Goal: Information Seeking & Learning: Learn about a topic

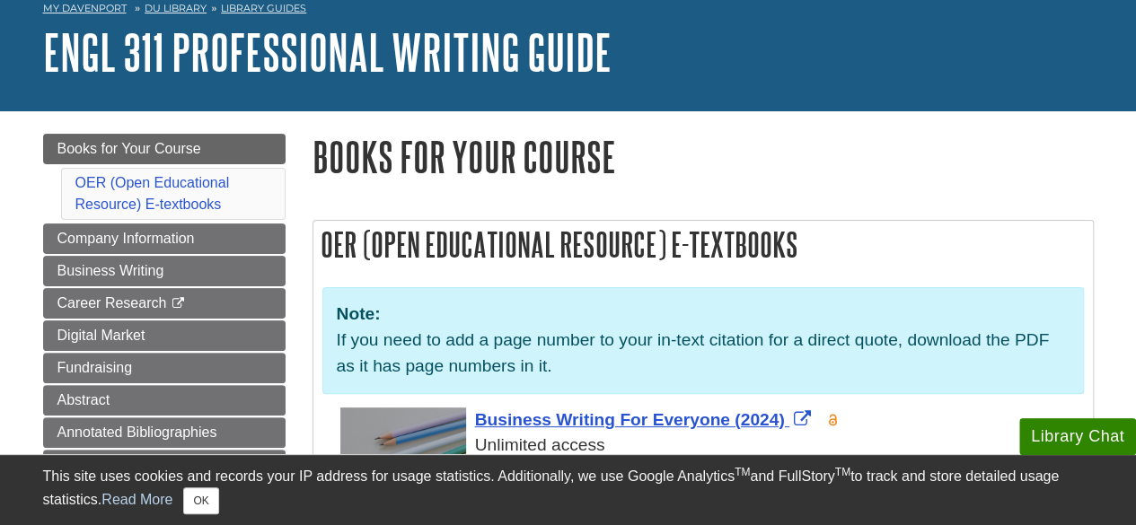
scroll to position [180, 0]
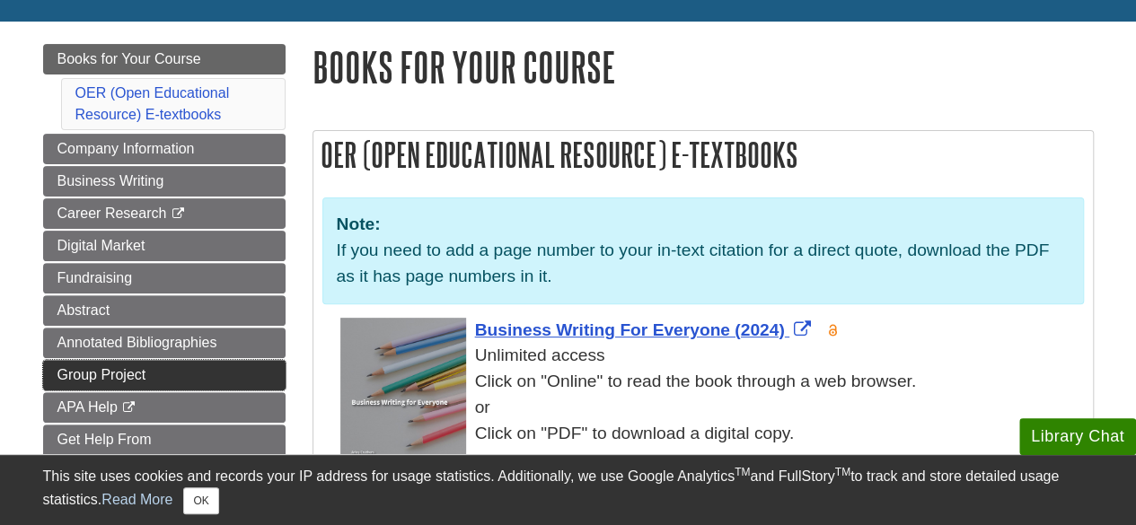
click at [117, 373] on span "Group Project" at bounding box center [101, 374] width 89 height 15
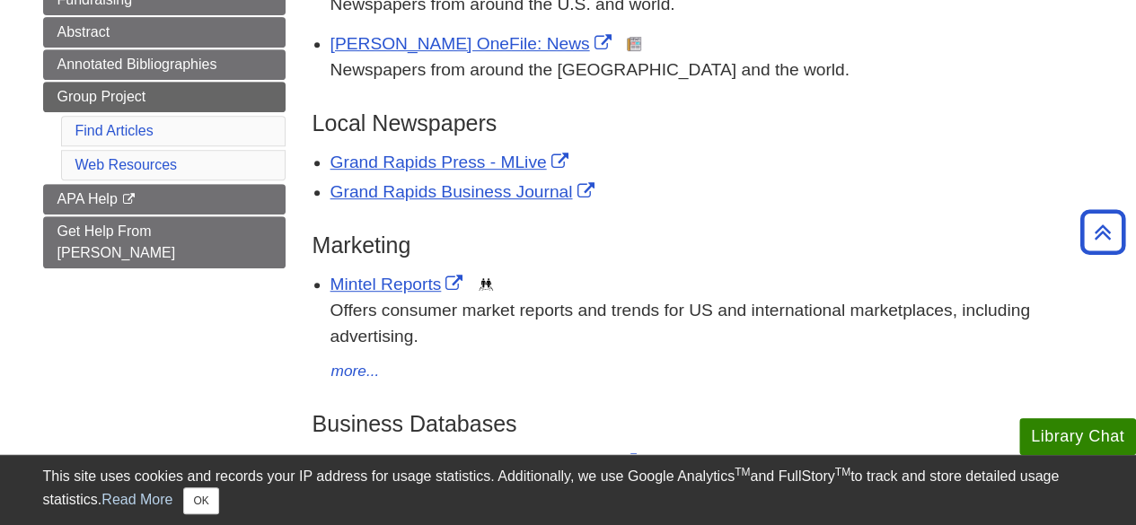
scroll to position [359, 0]
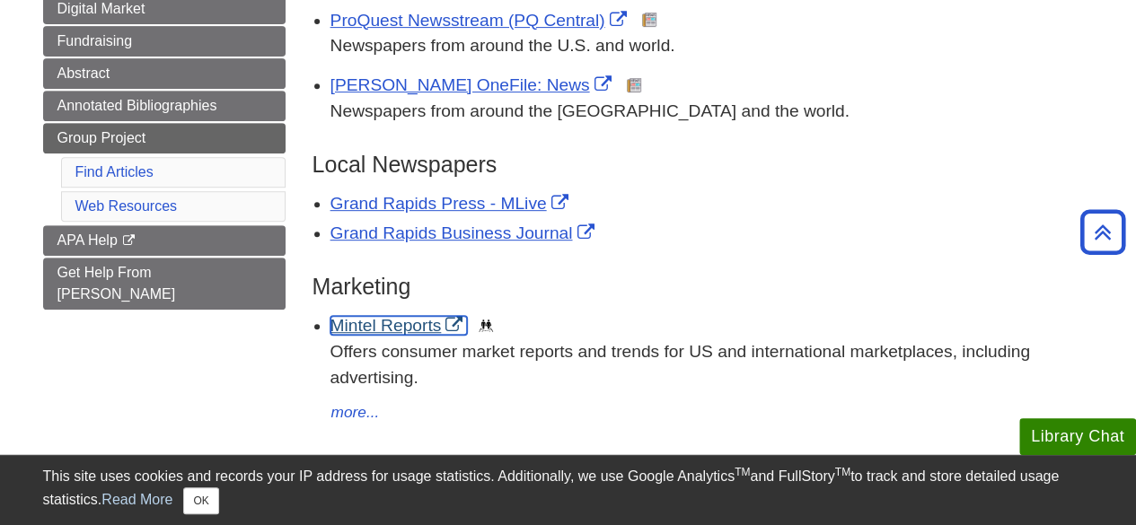
click at [368, 324] on link "Mintel Reports" at bounding box center [399, 325] width 137 height 19
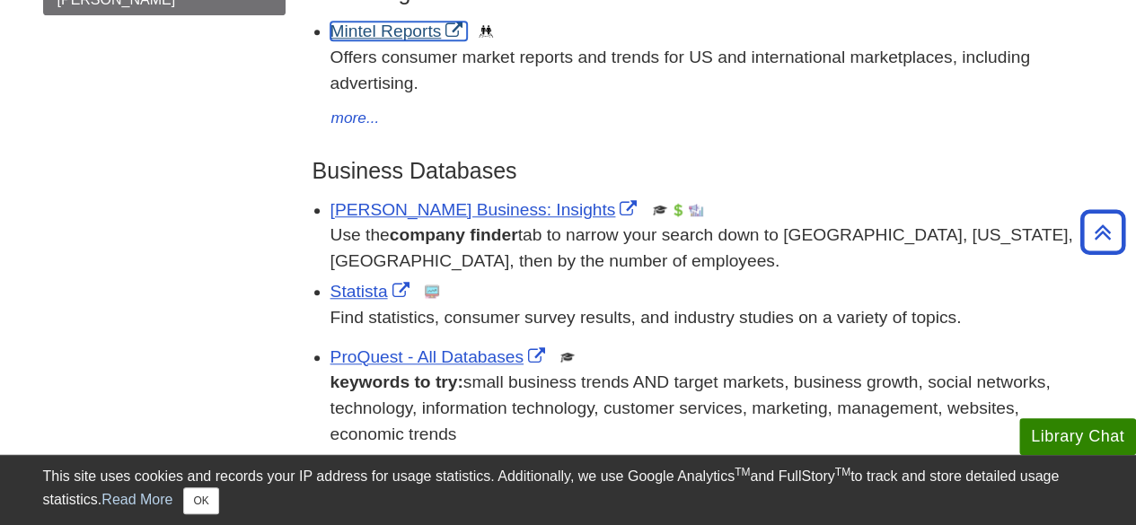
scroll to position [719, 0]
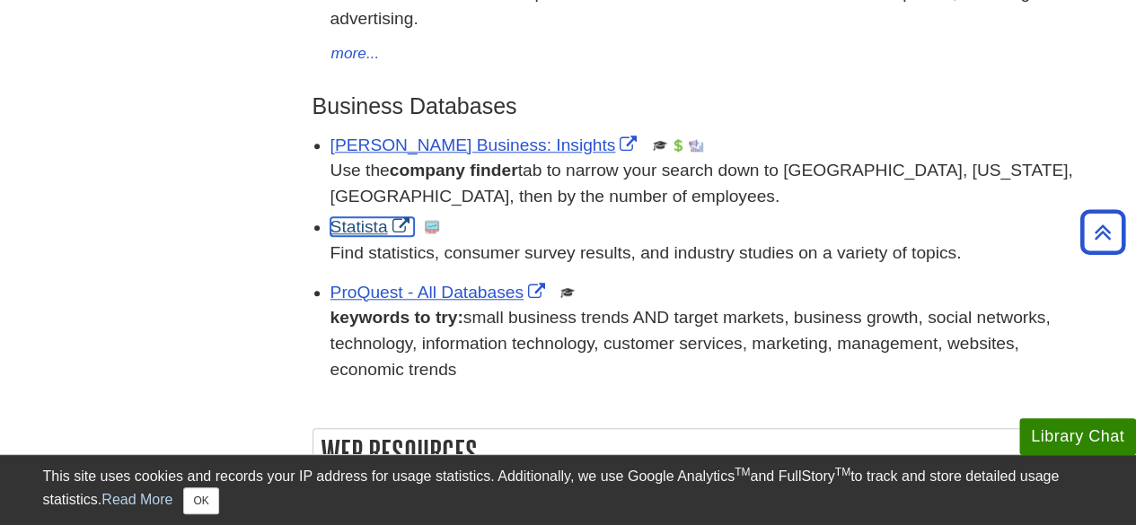
click at [369, 226] on link "Statista" at bounding box center [373, 226] width 84 height 19
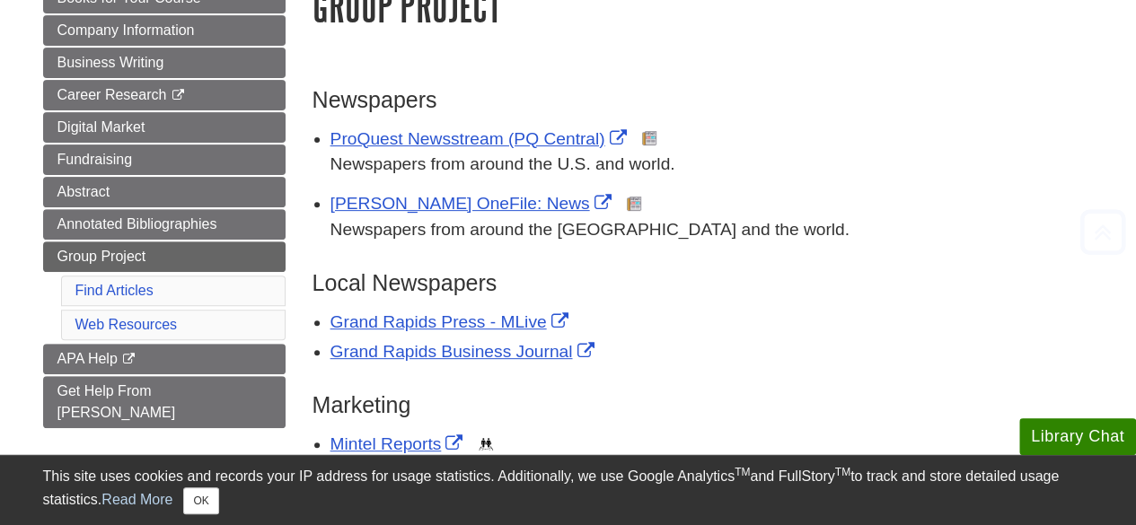
scroll to position [269, 0]
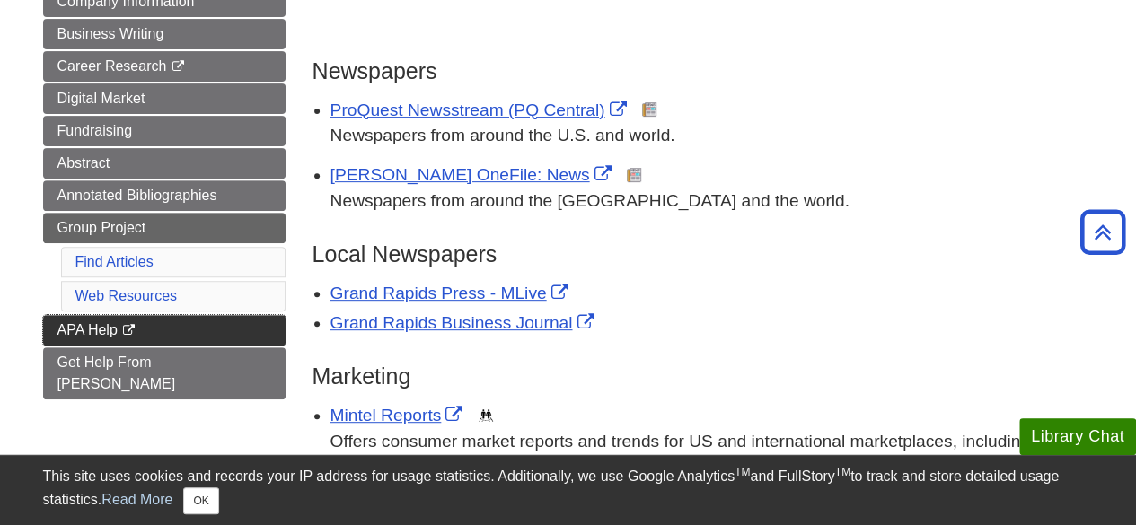
click at [95, 330] on span "APA Help" at bounding box center [87, 329] width 60 height 15
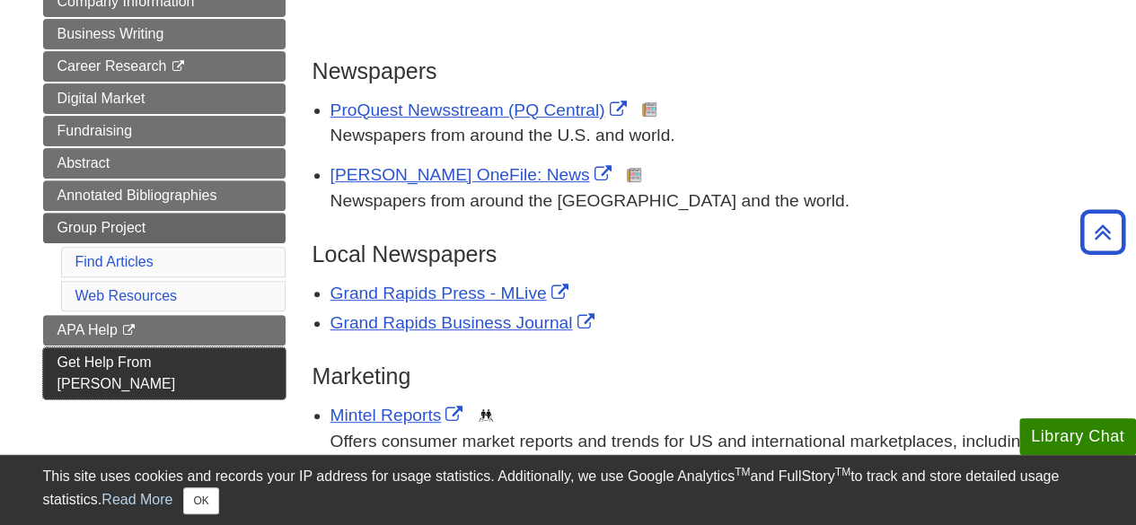
click at [150, 362] on span "Get Help From Julie" at bounding box center [116, 373] width 119 height 37
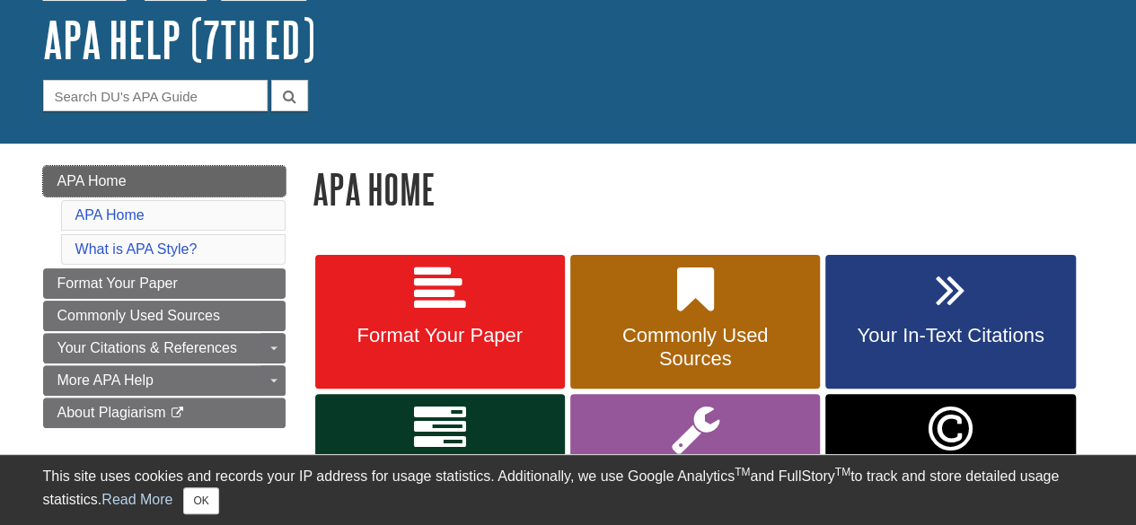
scroll to position [180, 0]
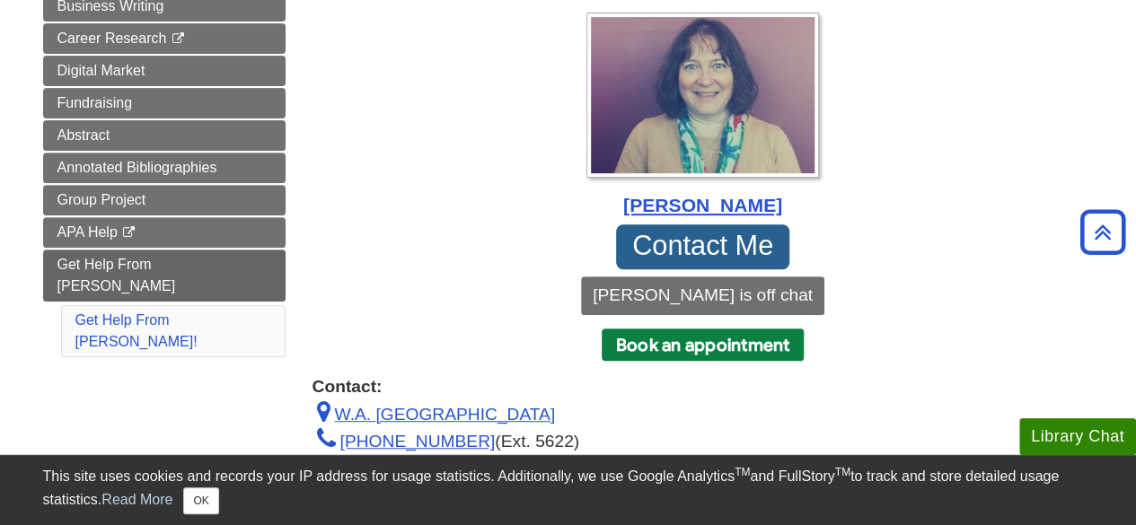
scroll to position [269, 0]
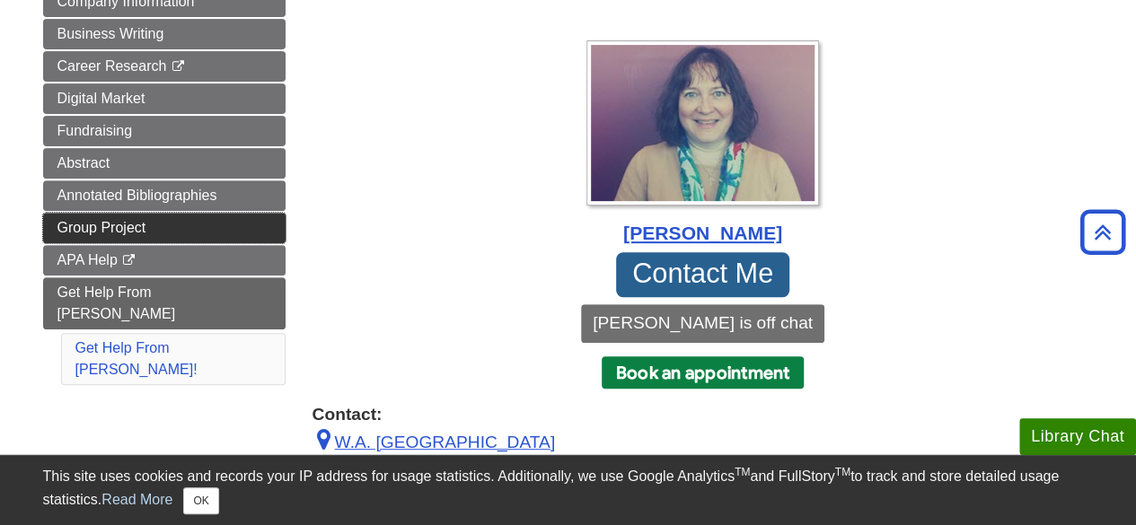
click at [120, 220] on span "Group Project" at bounding box center [101, 227] width 89 height 15
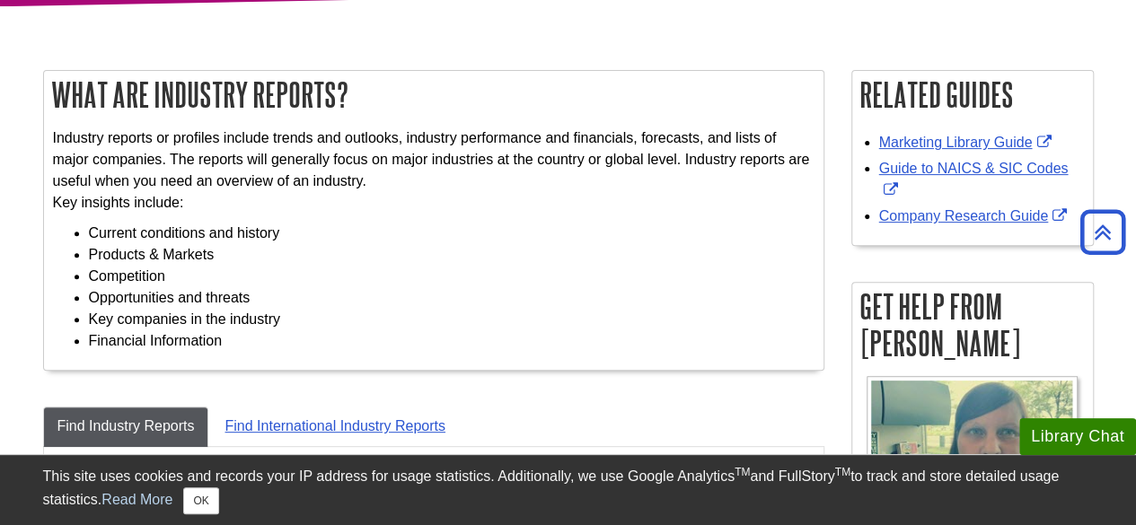
scroll to position [180, 0]
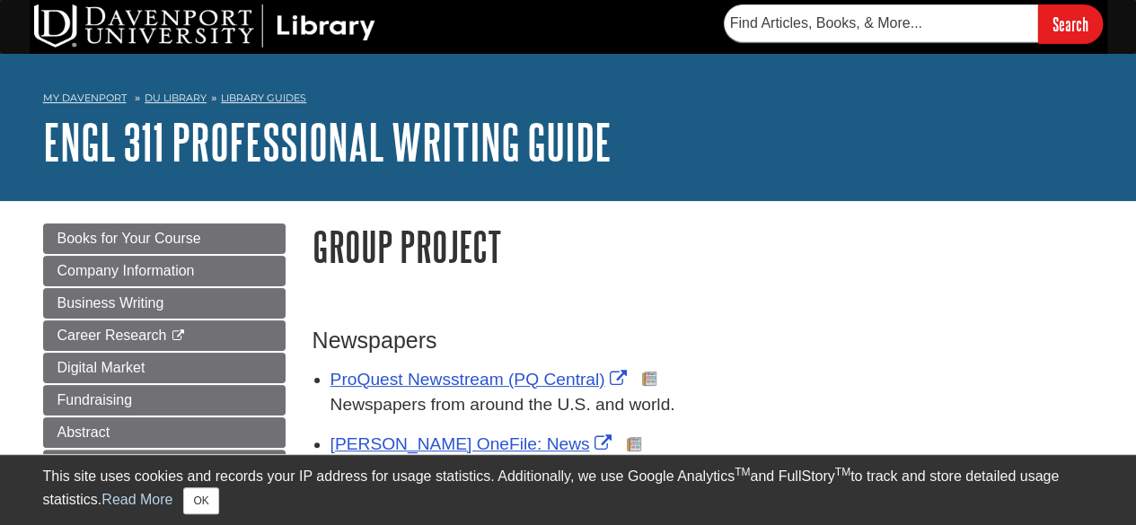
scroll to position [90, 0]
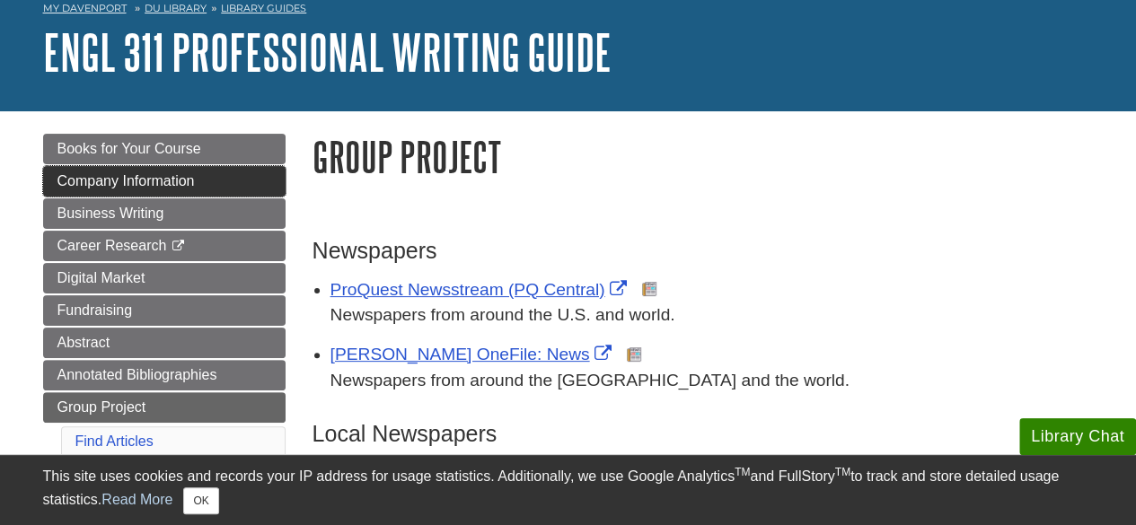
click at [128, 185] on span "Company Information" at bounding box center [125, 180] width 137 height 15
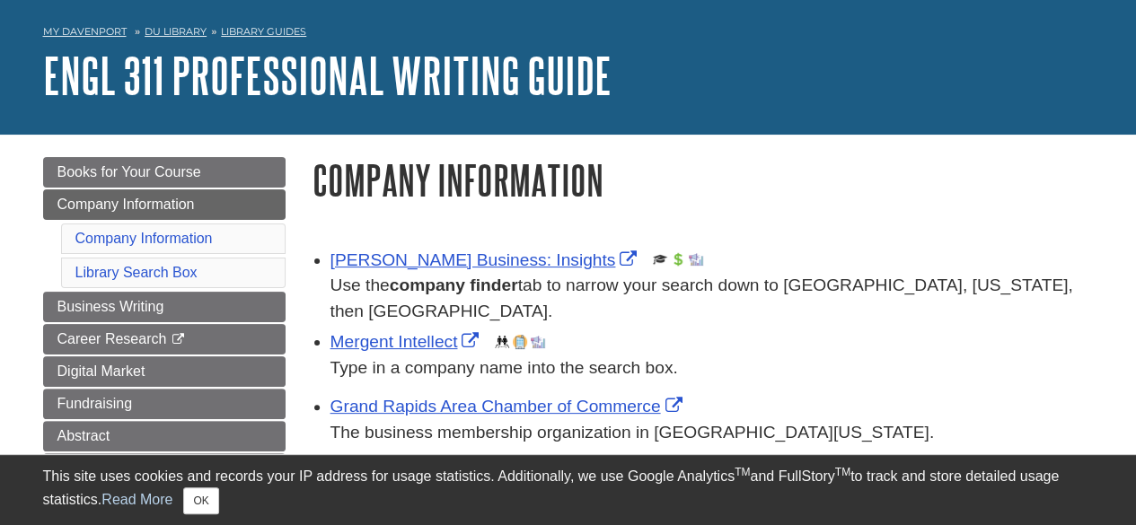
scroll to position [90, 0]
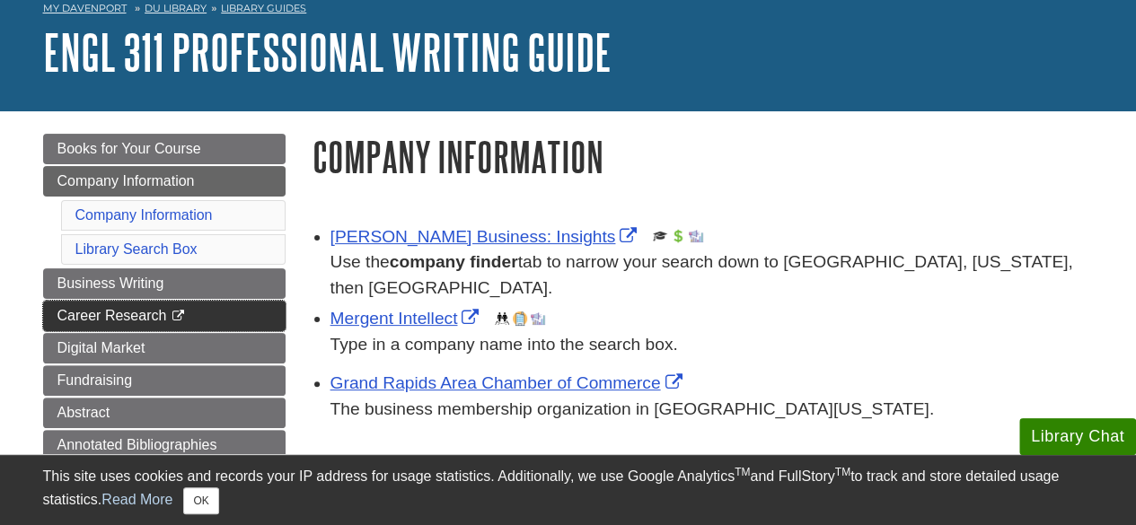
click at [142, 320] on span "Career Research" at bounding box center [112, 315] width 110 height 15
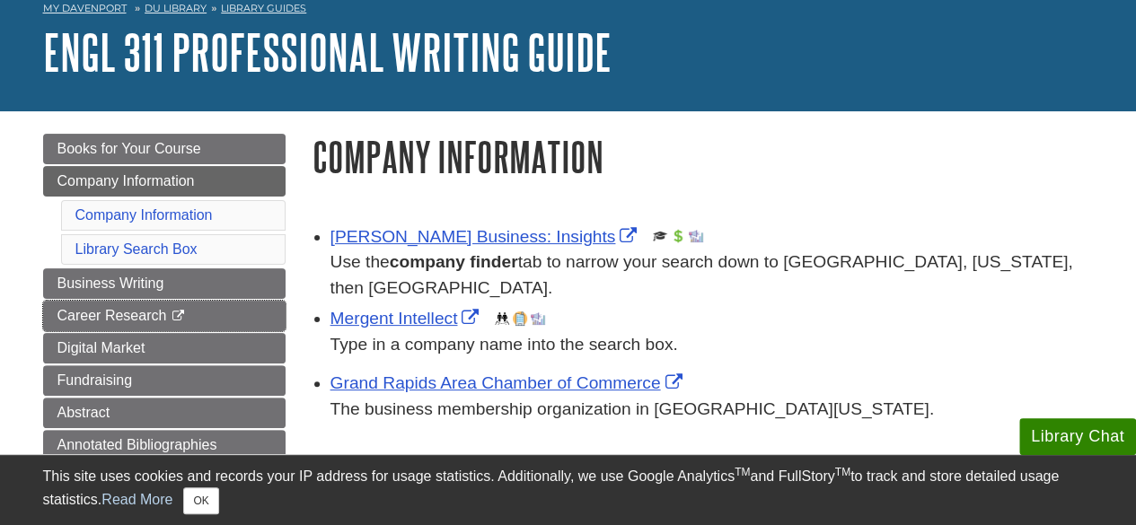
scroll to position [180, 0]
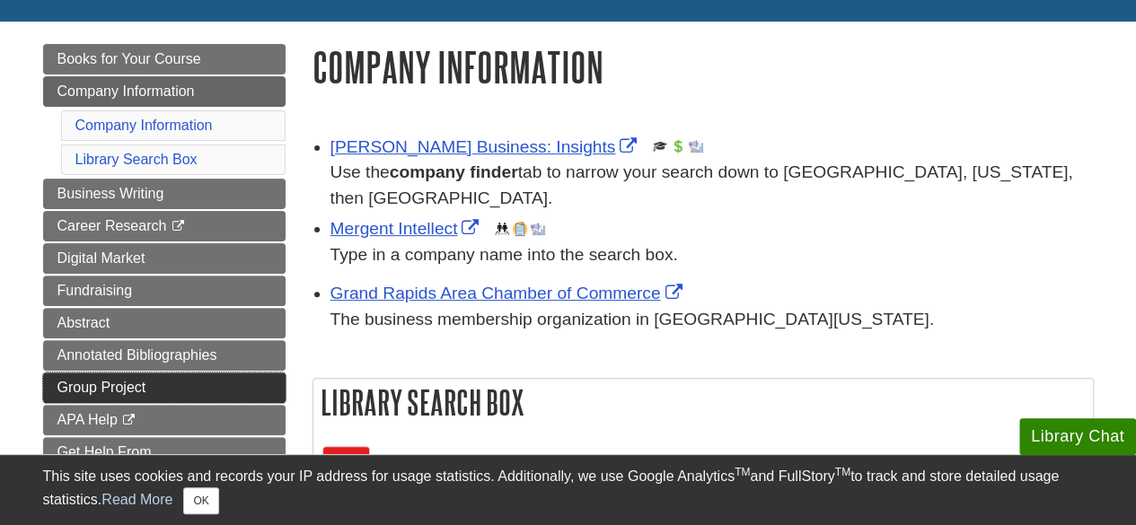
click at [89, 385] on span "Group Project" at bounding box center [101, 387] width 89 height 15
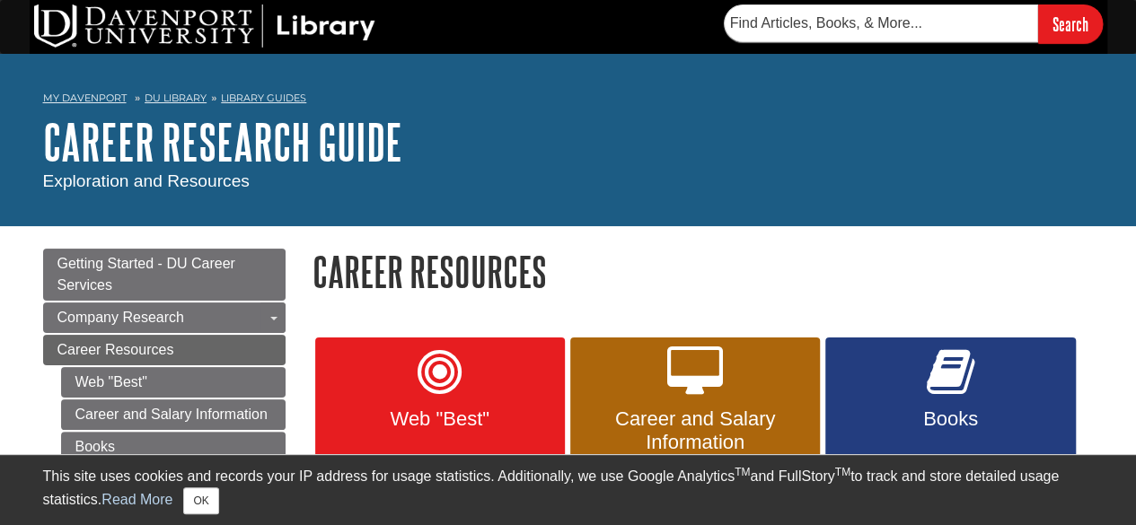
click at [604, 279] on h1 "Career Resources" at bounding box center [703, 272] width 781 height 46
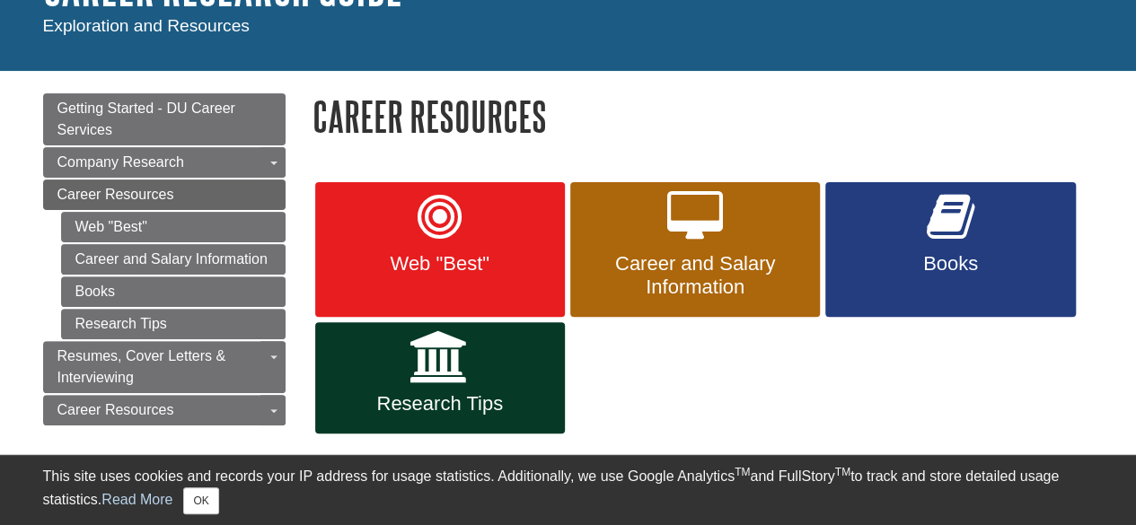
scroll to position [180, 0]
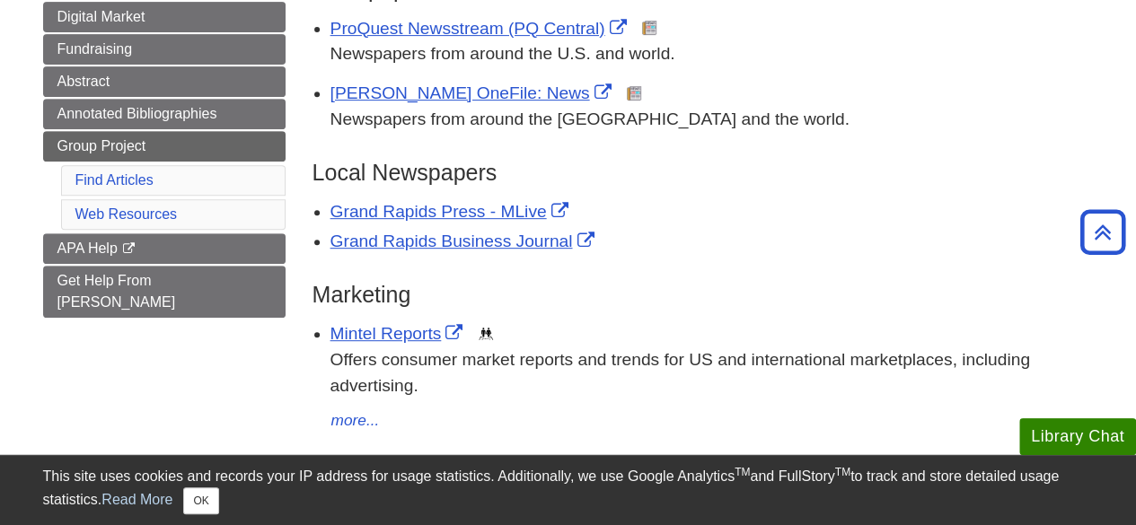
scroll to position [269, 0]
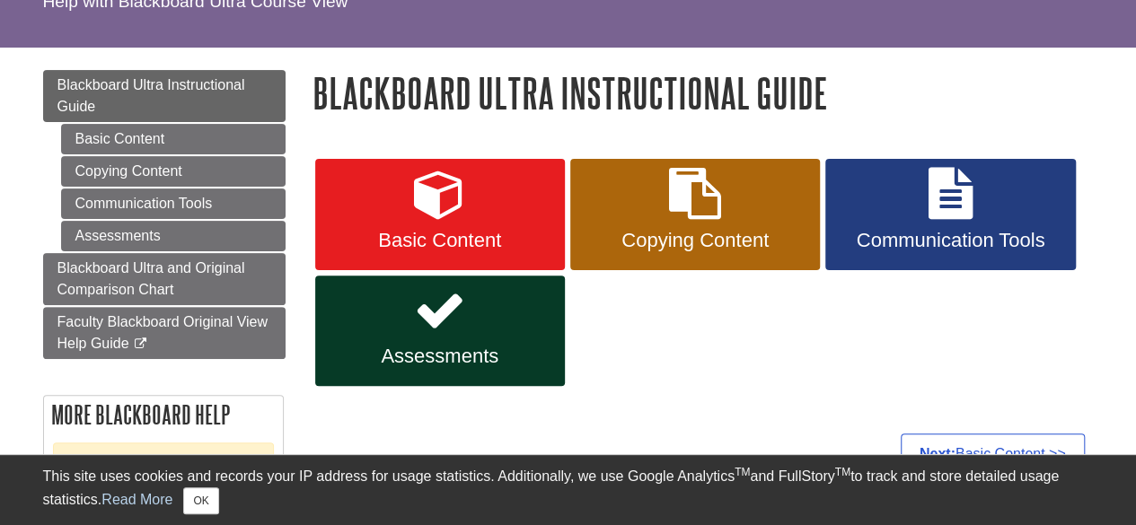
scroll to position [180, 0]
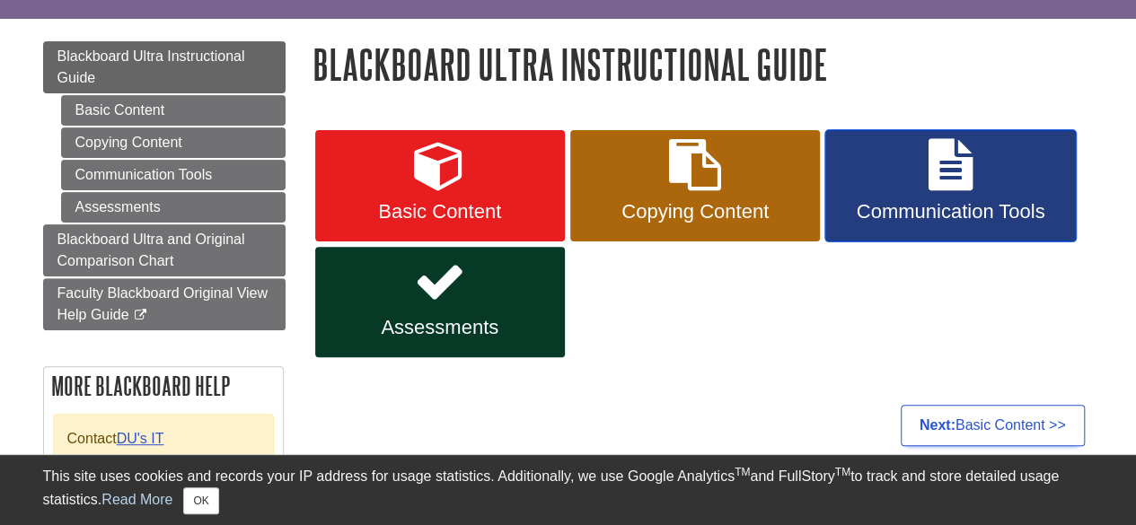
click at [947, 172] on icon at bounding box center [951, 165] width 44 height 52
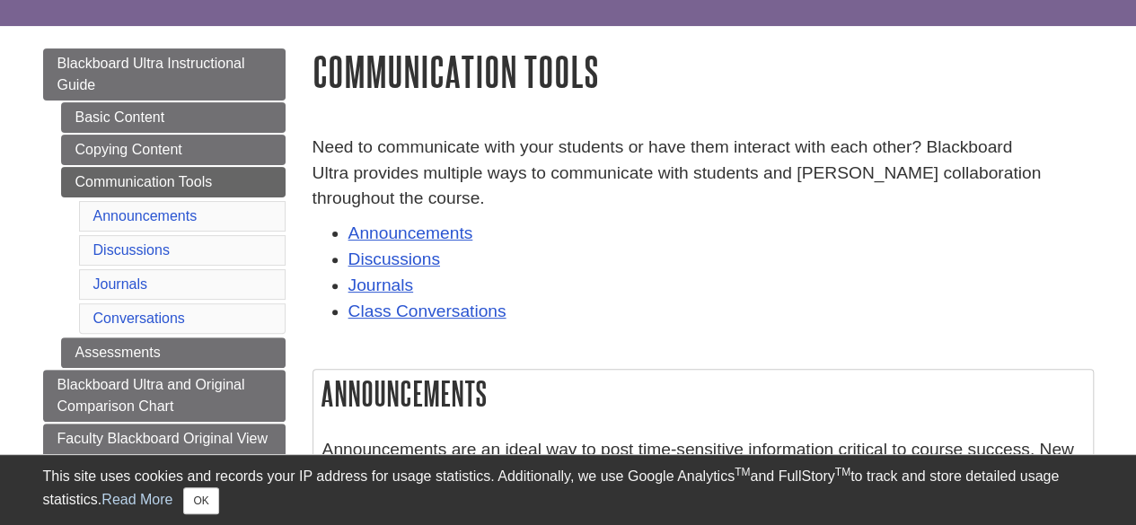
scroll to position [180, 0]
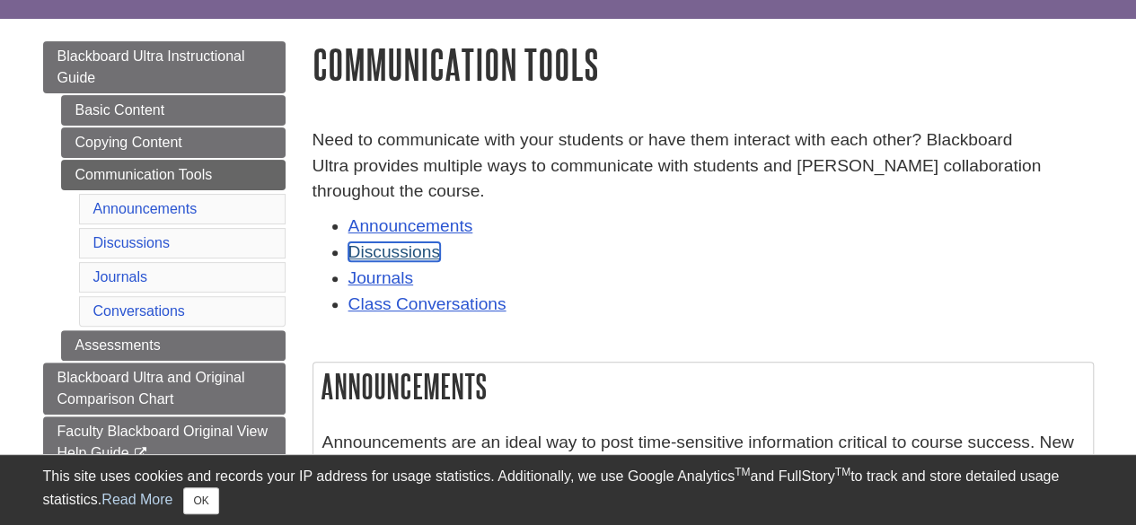
click at [403, 253] on link "Discussions" at bounding box center [394, 252] width 92 height 19
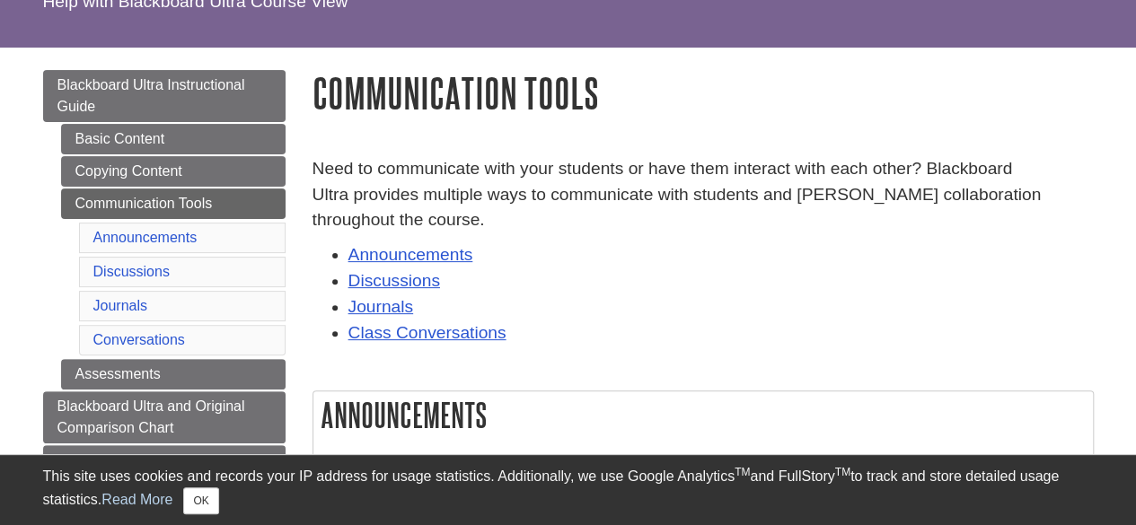
scroll to position [180, 0]
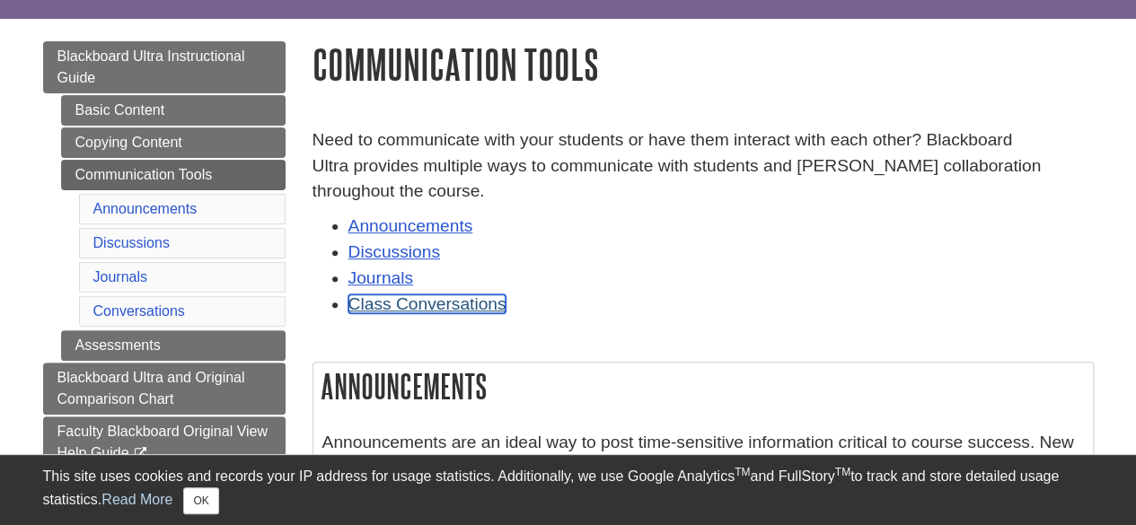
click at [472, 299] on link "Class Conversations" at bounding box center [427, 304] width 158 height 19
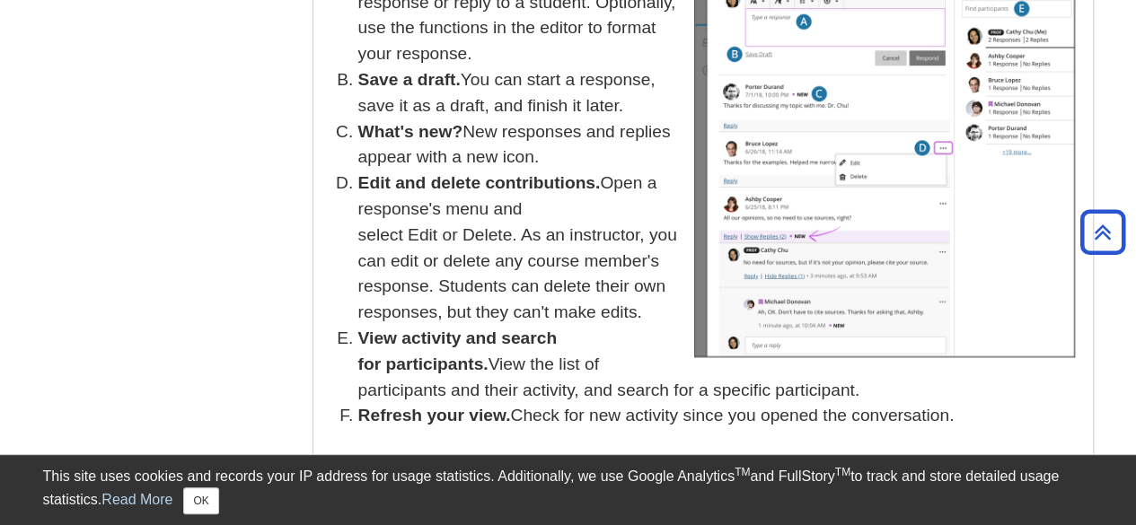
scroll to position [7624, 0]
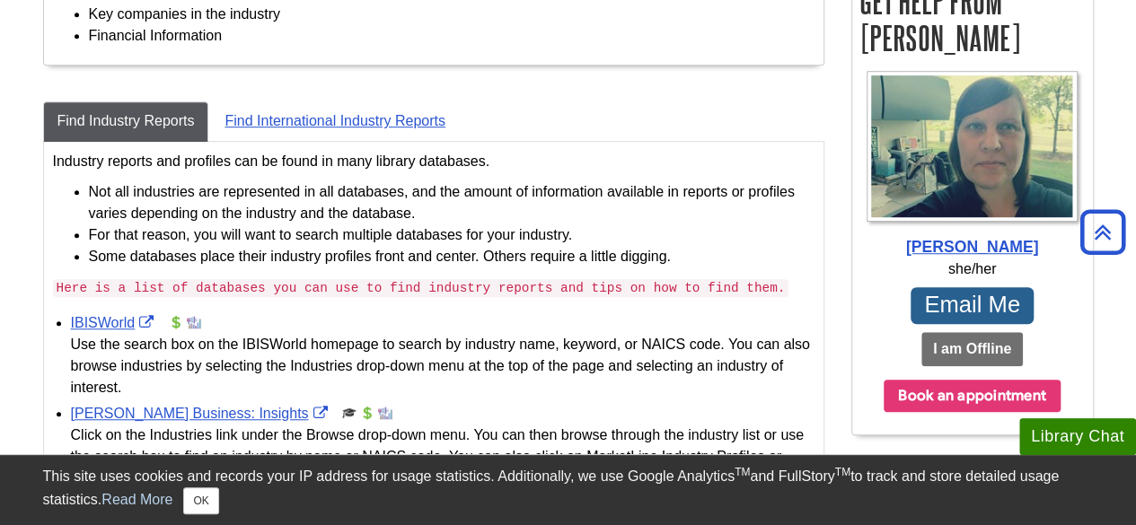
scroll to position [539, 0]
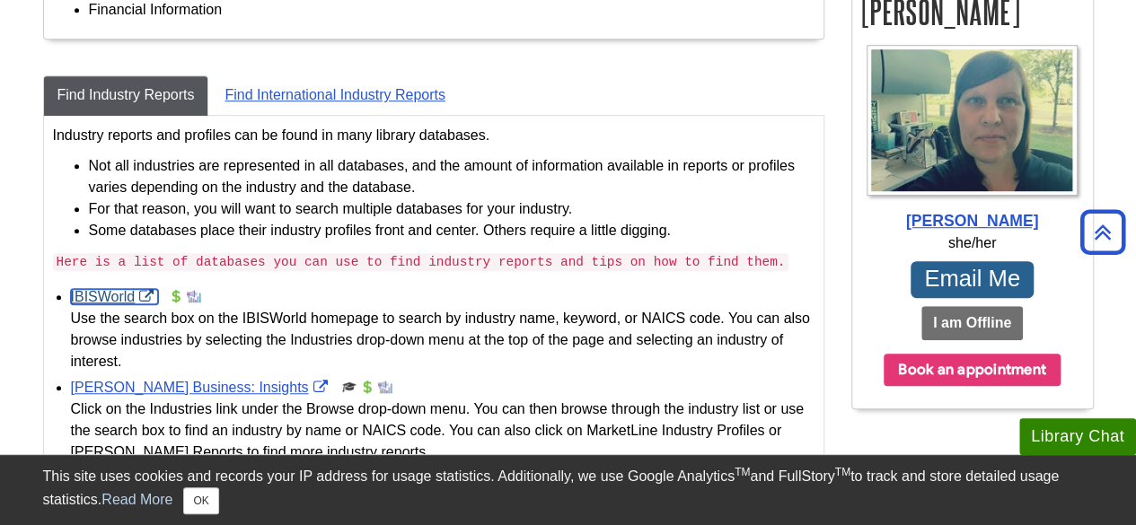
click at [82, 294] on link "IBISWorld" at bounding box center [115, 296] width 88 height 15
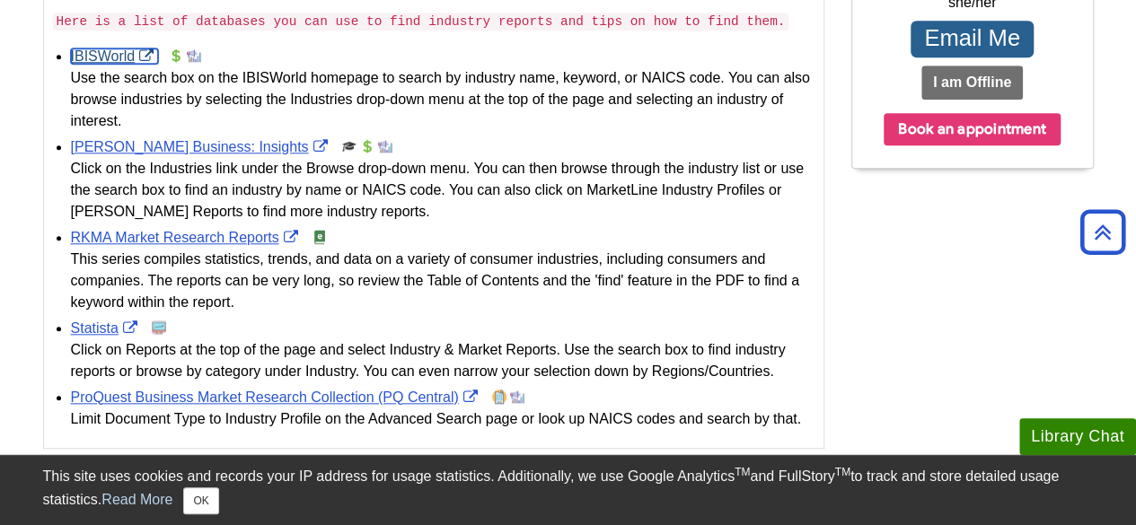
scroll to position [808, 0]
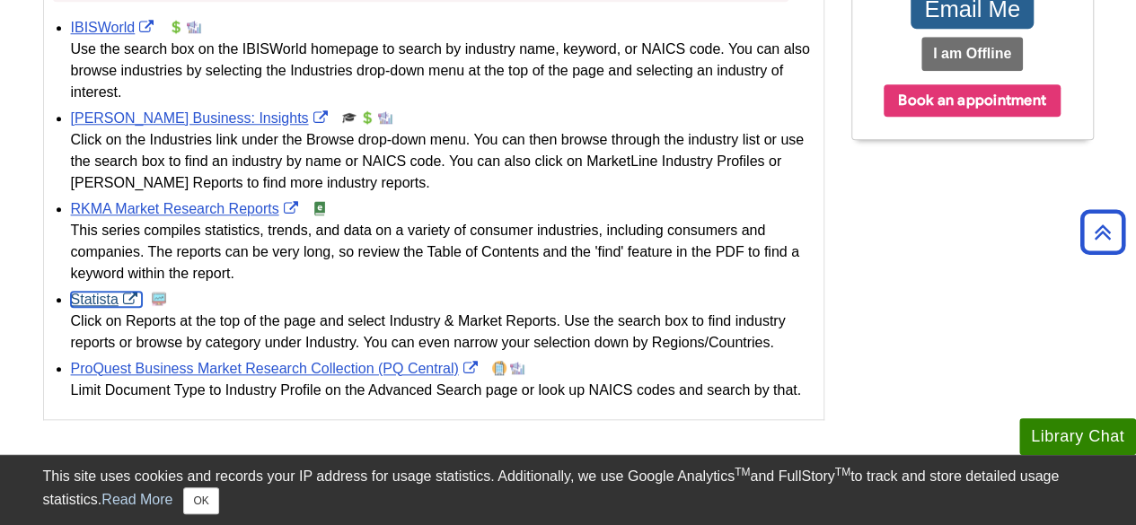
click at [106, 292] on link "Statista" at bounding box center [106, 299] width 71 height 15
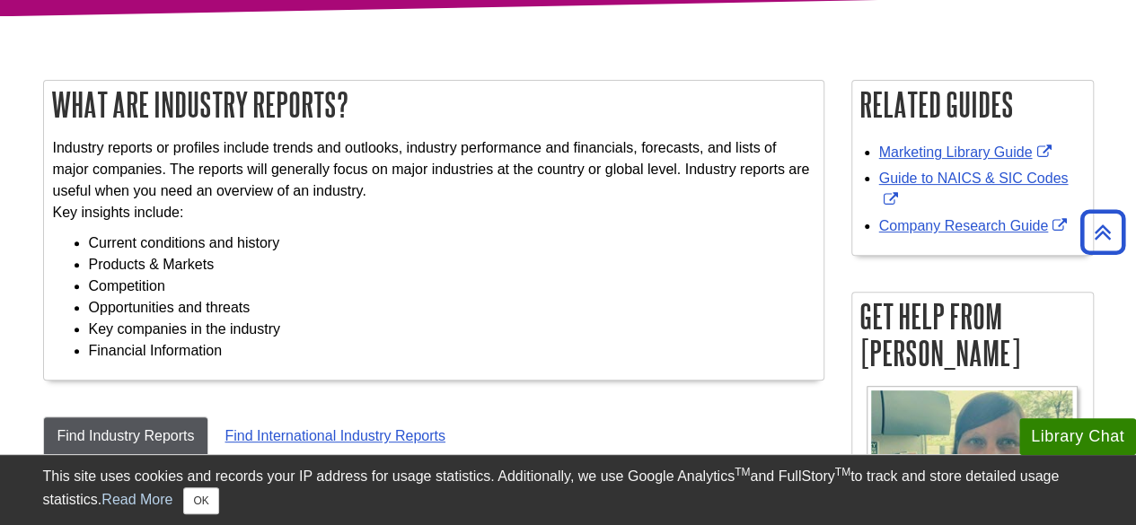
scroll to position [180, 0]
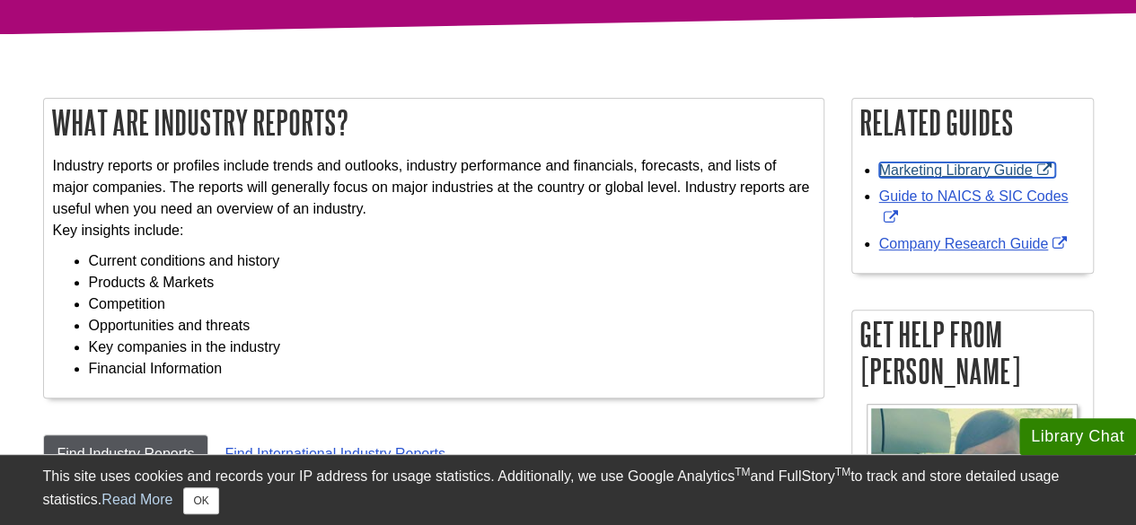
click at [952, 172] on link "Marketing Library Guide" at bounding box center [967, 170] width 177 height 15
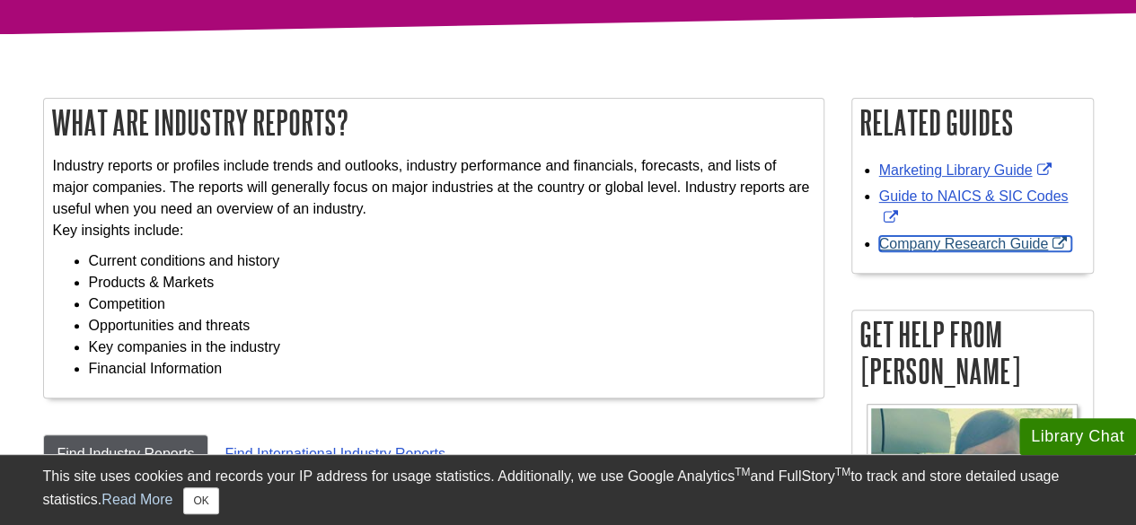
click at [963, 244] on link "Company Research Guide" at bounding box center [975, 243] width 193 height 15
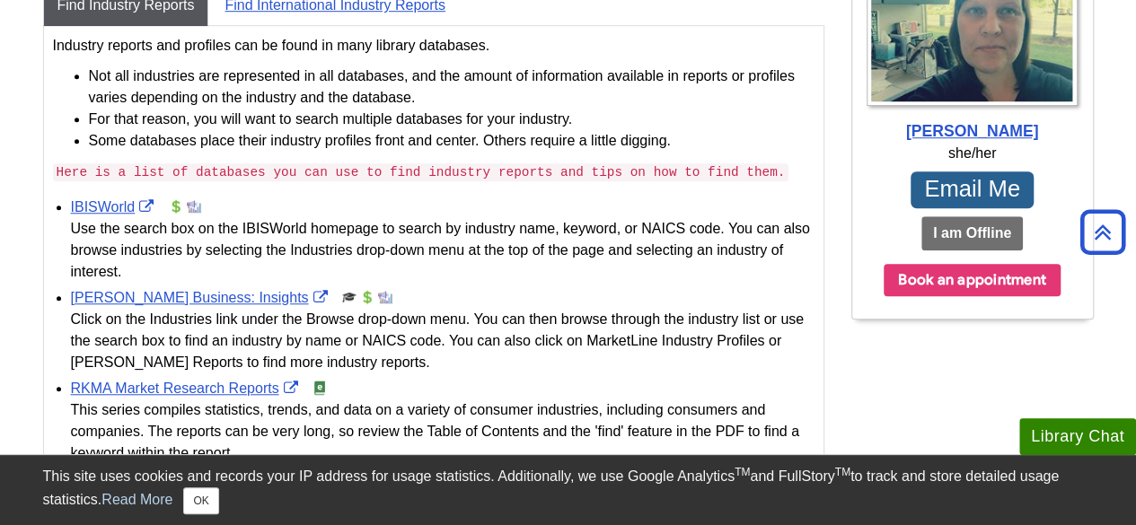
scroll to position [719, 0]
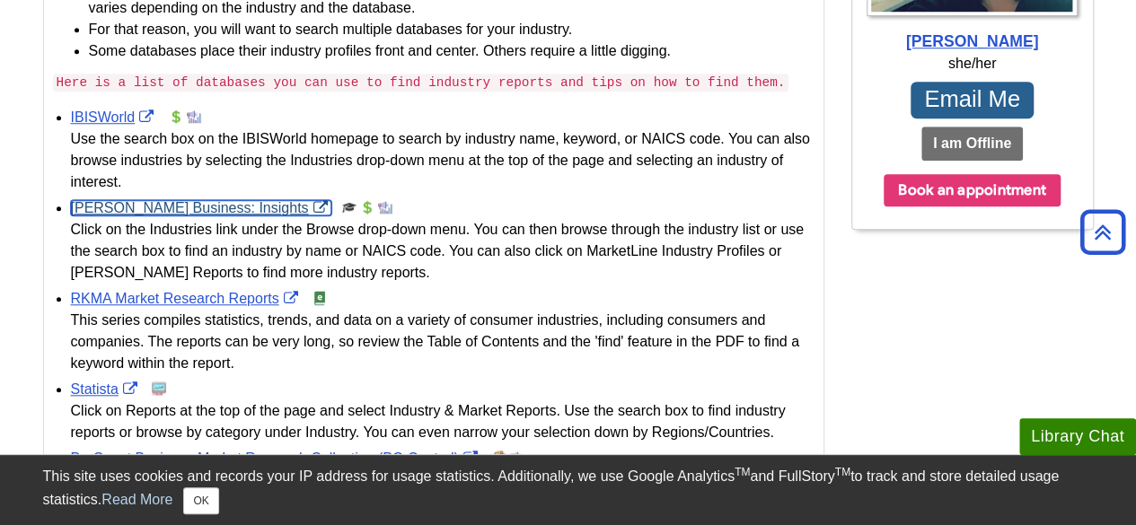
click at [152, 203] on link "Gale Business: Insights" at bounding box center [201, 207] width 261 height 15
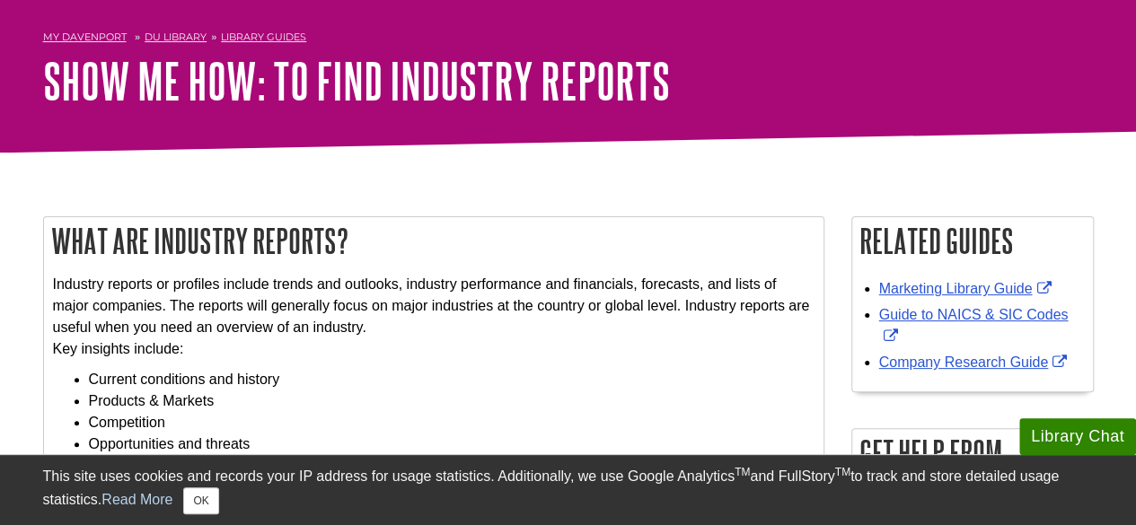
scroll to position [90, 0]
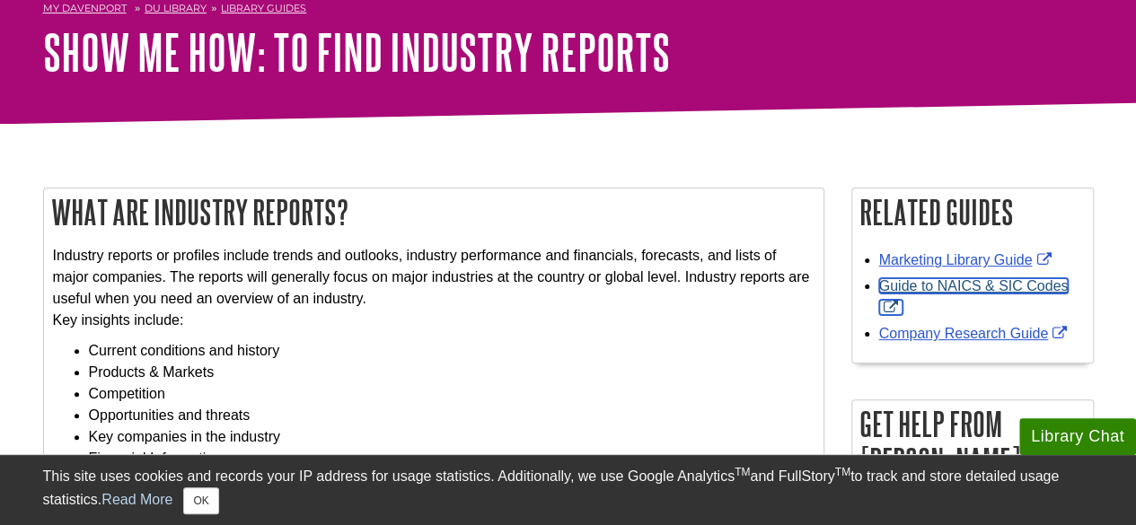
click at [966, 288] on link "Guide to NAICS & SIC Codes" at bounding box center [974, 296] width 190 height 37
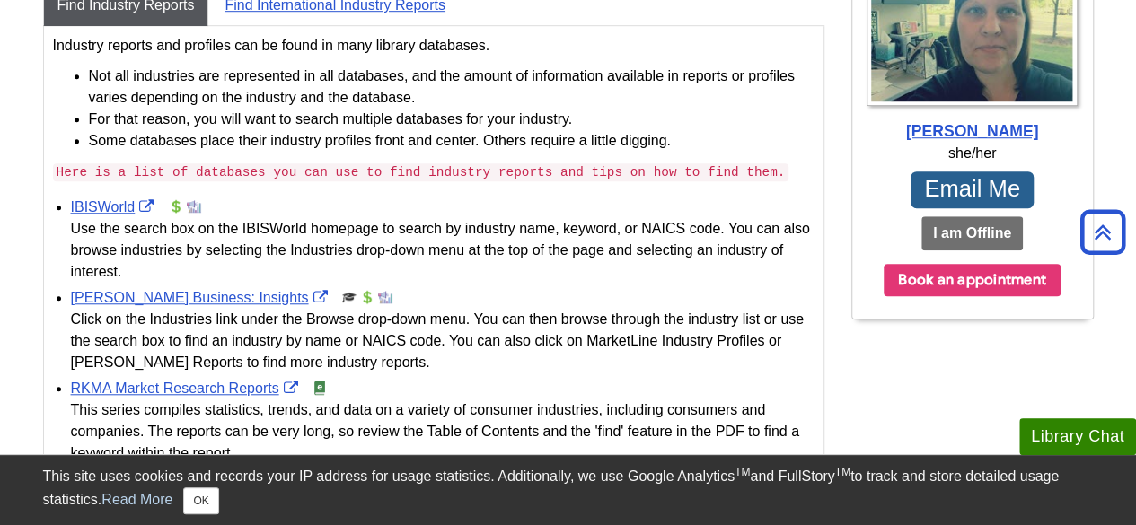
scroll to position [719, 0]
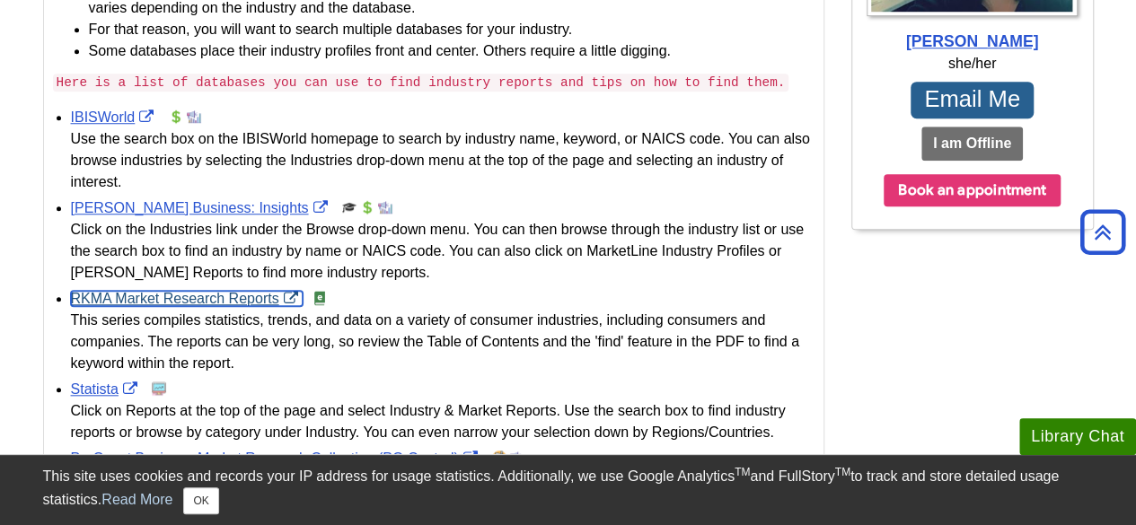
click at [185, 298] on link "RKMA Market Research Reports" at bounding box center [187, 298] width 232 height 15
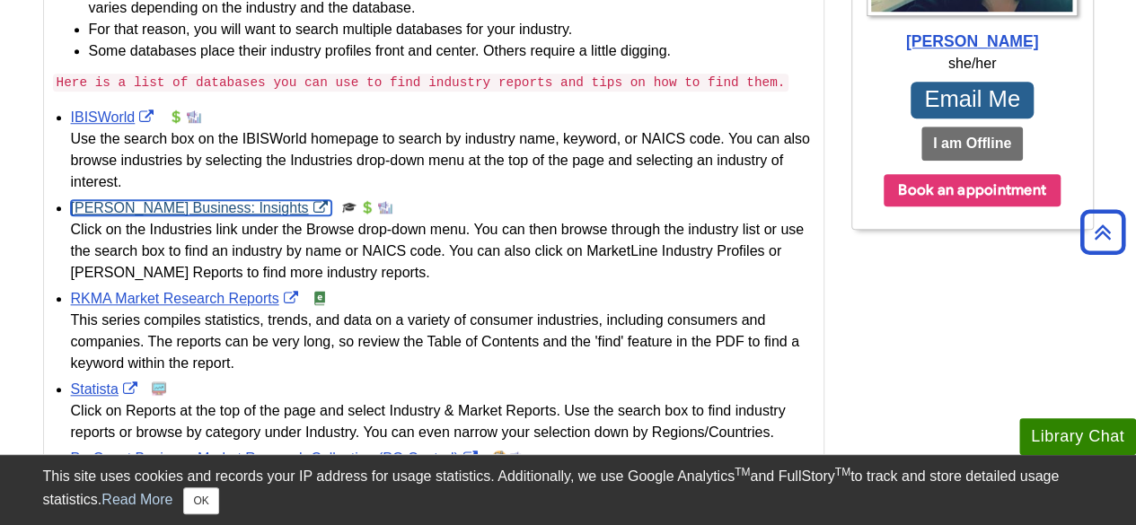
click at [161, 205] on link "Gale Business: Insights" at bounding box center [201, 207] width 261 height 15
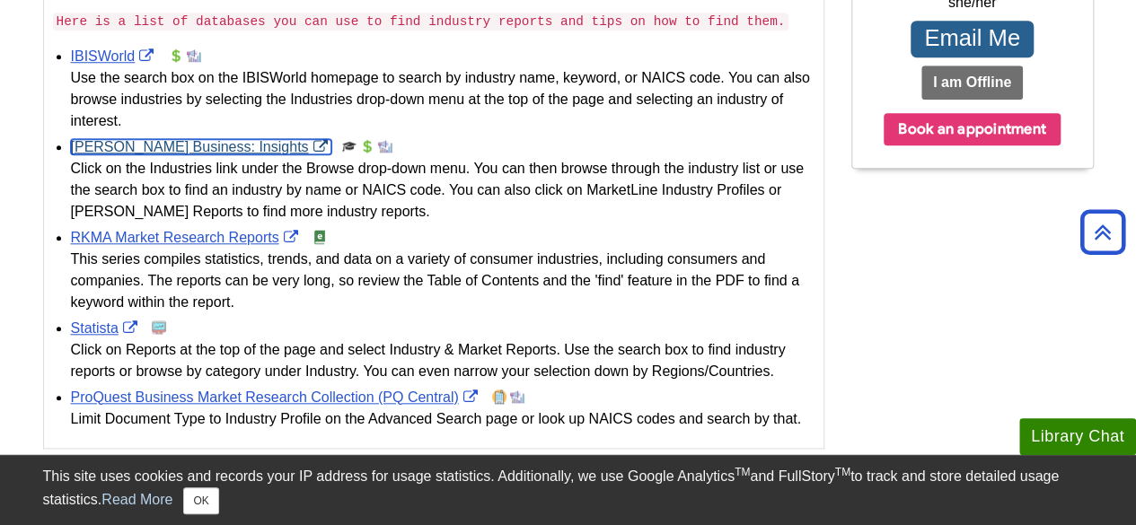
scroll to position [808, 0]
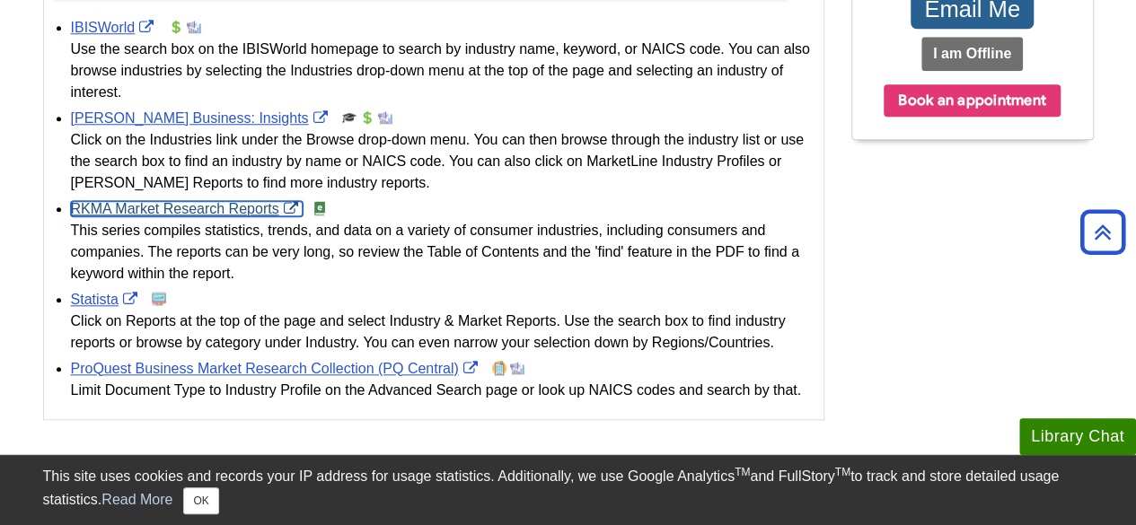
click at [210, 211] on link "RKMA Market Research Reports" at bounding box center [187, 208] width 232 height 15
click at [232, 205] on link "RKMA Market Research Reports" at bounding box center [187, 208] width 232 height 15
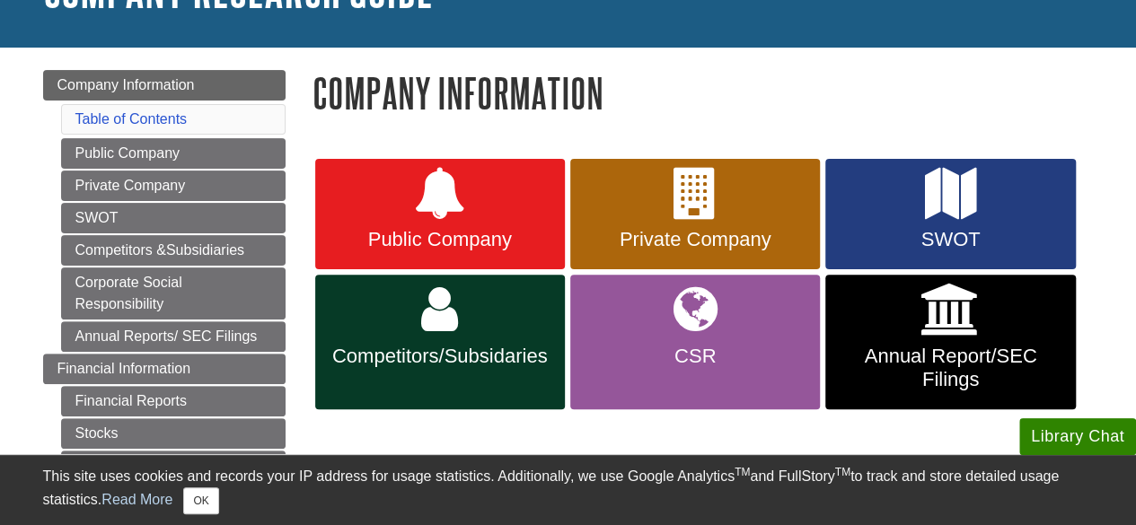
scroll to position [180, 0]
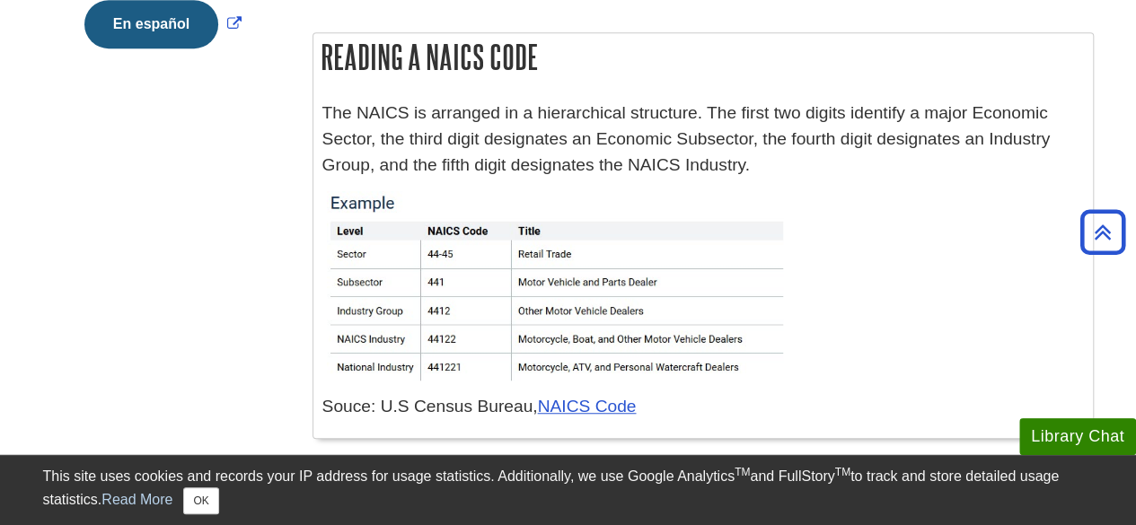
scroll to position [449, 0]
